Goal: Transaction & Acquisition: Purchase product/service

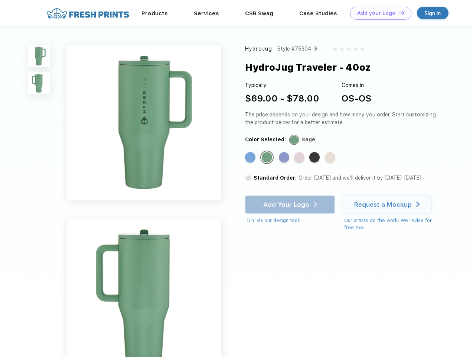
click at [378, 13] on link "Add your Logo Design Tool" at bounding box center [380, 13] width 61 height 13
click at [0, 0] on div "Design Tool" at bounding box center [0, 0] width 0 height 0
click at [399, 13] on link "Add your Logo Design Tool" at bounding box center [380, 13] width 61 height 13
click at [39, 56] on img at bounding box center [39, 56] width 22 height 22
click at [39, 83] on img at bounding box center [39, 83] width 22 height 22
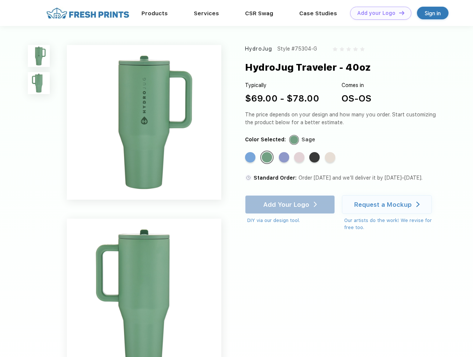
click at [251, 158] on div "Standard Color" at bounding box center [250, 157] width 10 height 10
click at [268, 158] on div "Standard Color" at bounding box center [267, 157] width 10 height 10
click at [285, 158] on div "Standard Color" at bounding box center [284, 157] width 10 height 10
click at [300, 158] on div "Standard Color" at bounding box center [299, 157] width 10 height 10
click at [315, 158] on div "Standard Color" at bounding box center [315, 157] width 10 height 10
